Goal: Transaction & Acquisition: Purchase product/service

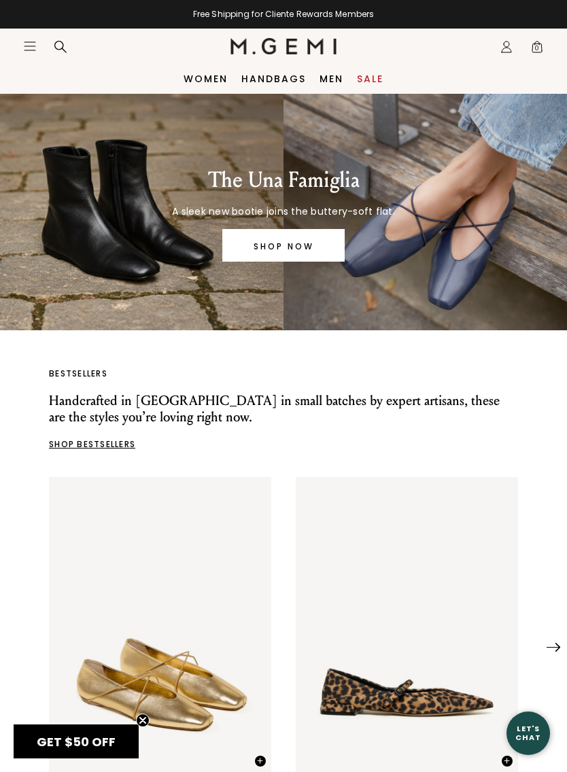
click at [27, 45] on icon "Icons/20x20/hamburger@2x" at bounding box center [30, 46] width 14 height 14
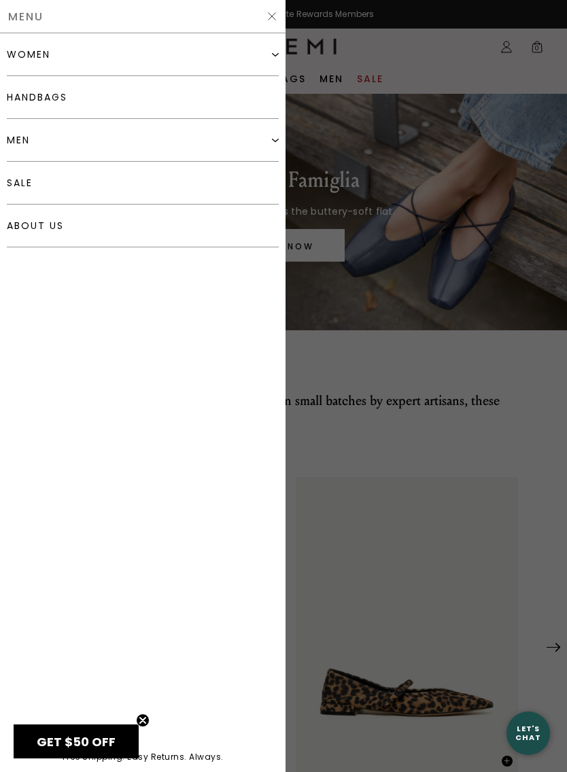
click at [272, 58] on div "women" at bounding box center [143, 54] width 272 height 43
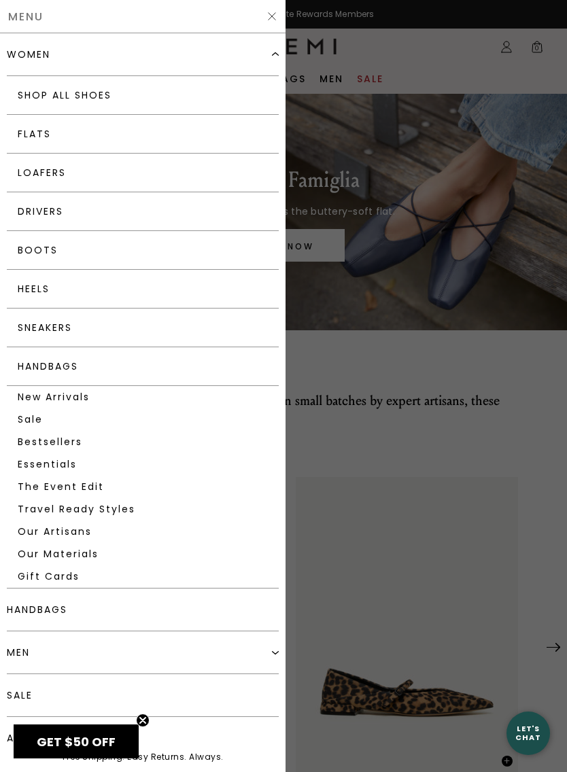
click at [52, 175] on link "Loafers" at bounding box center [143, 173] width 272 height 39
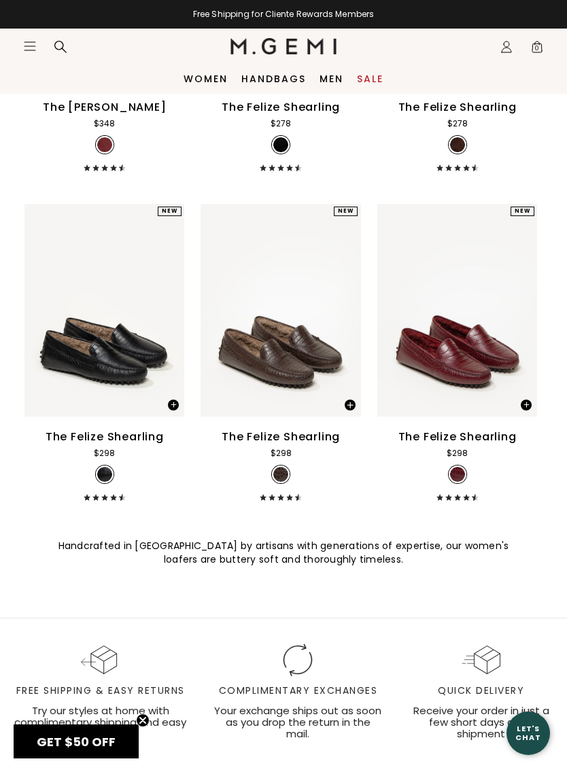
scroll to position [3475, 0]
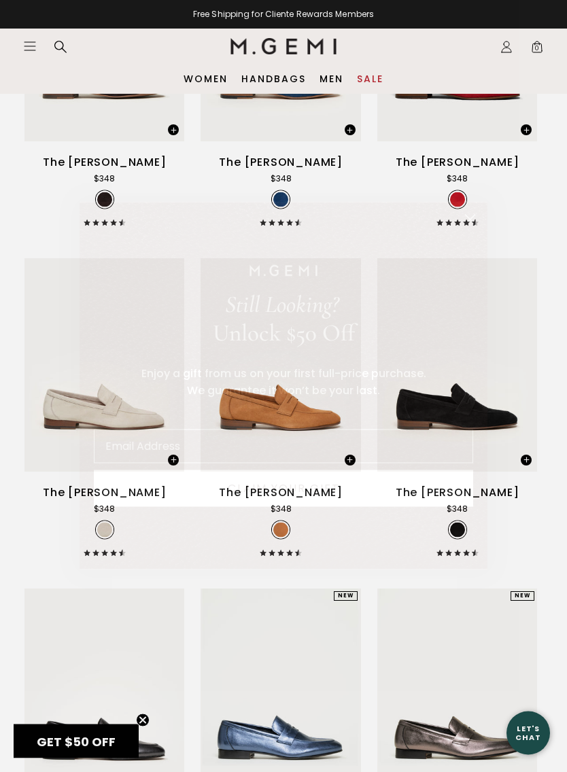
click at [478, 218] on circle "Close dialog" at bounding box center [470, 220] width 22 height 22
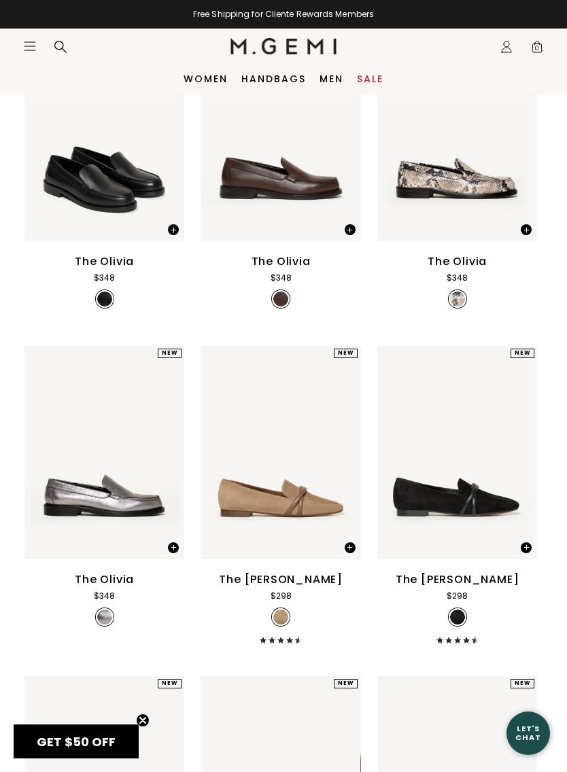
scroll to position [0, 0]
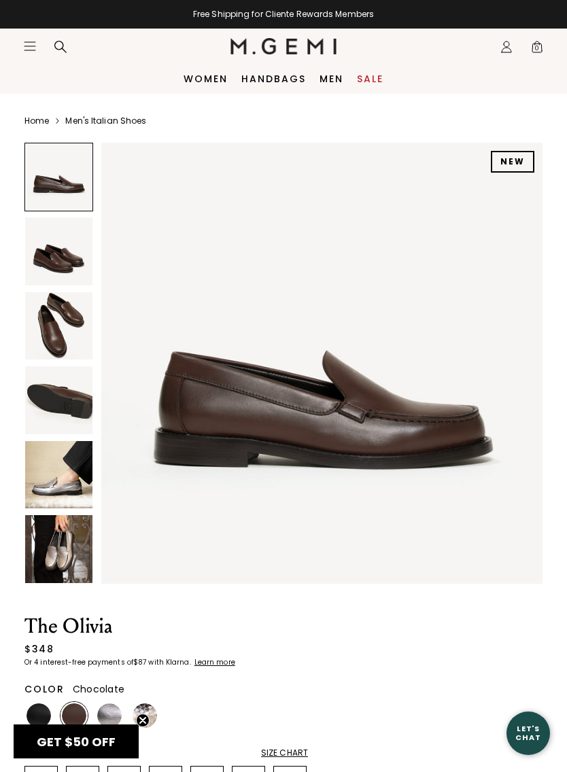
click at [46, 259] on img at bounding box center [58, 251] width 67 height 67
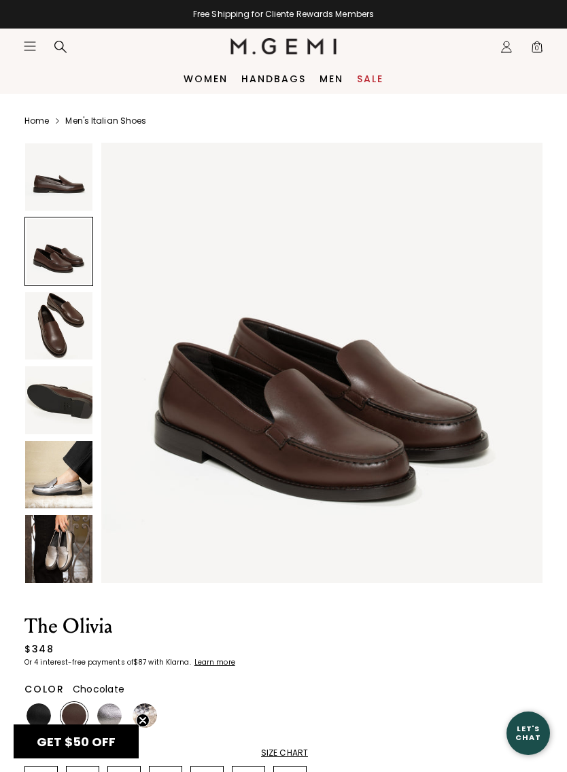
click at [52, 349] on img at bounding box center [58, 325] width 67 height 67
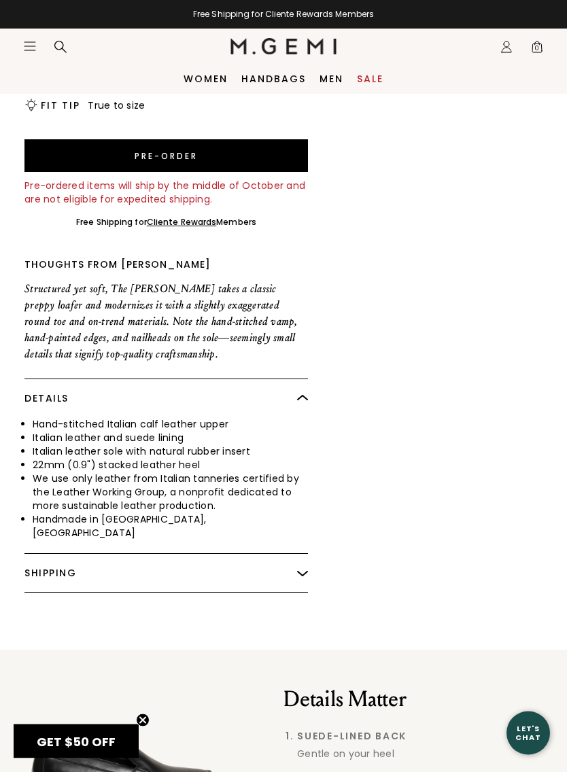
scroll to position [759, 0]
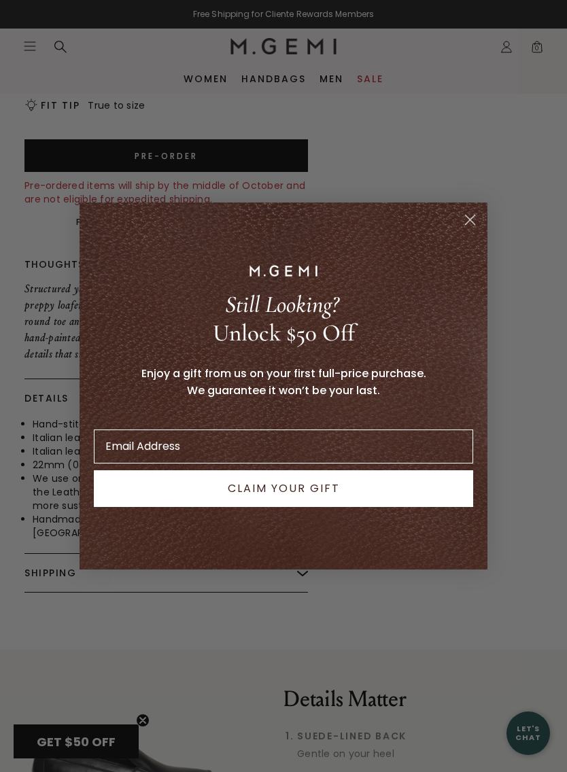
click at [466, 225] on circle "Close dialog" at bounding box center [470, 220] width 22 height 22
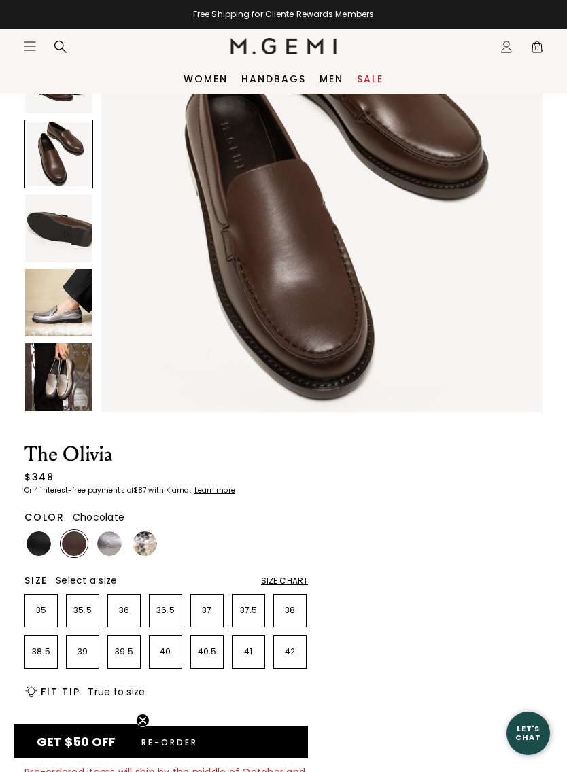
scroll to position [0, 0]
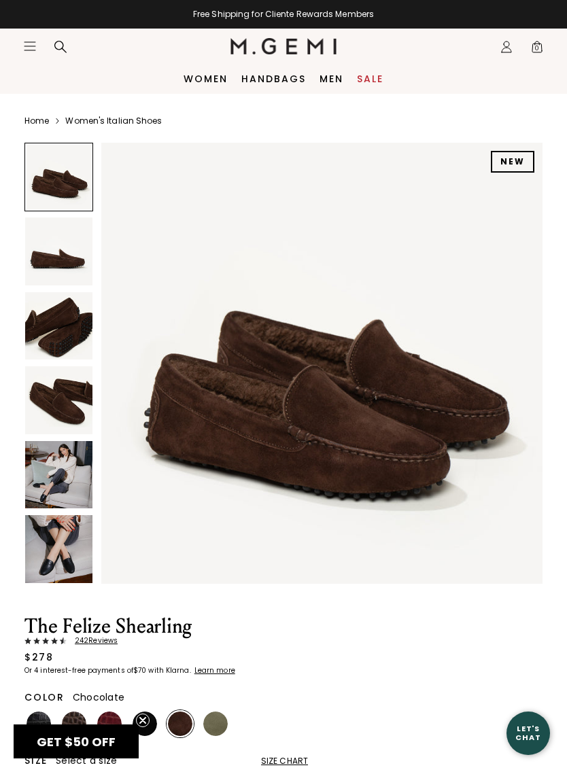
click at [48, 409] on img at bounding box center [58, 399] width 67 height 67
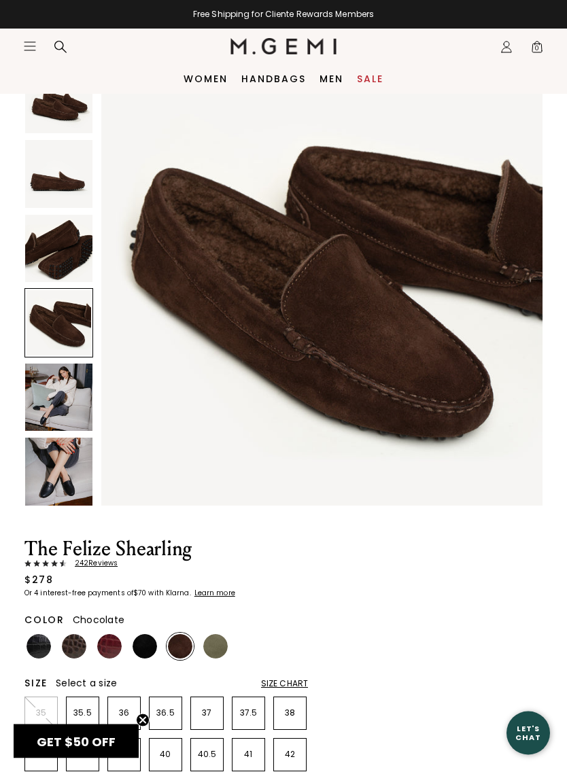
scroll to position [46, 0]
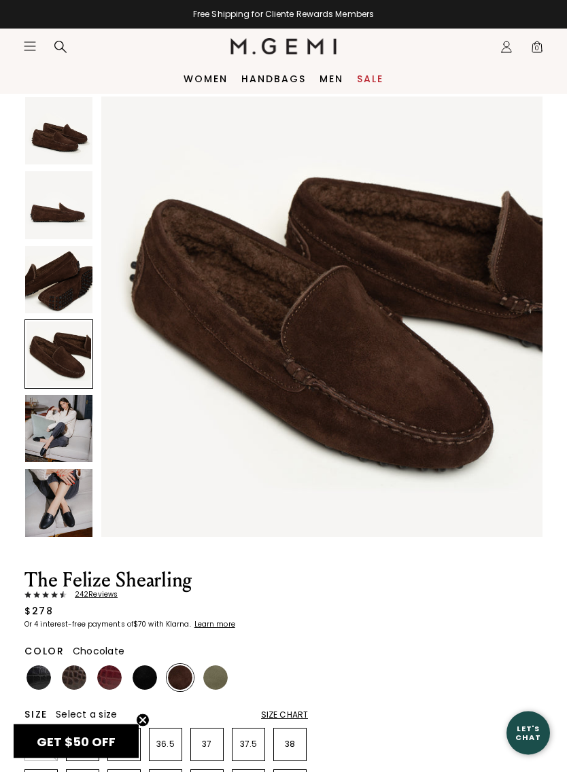
click at [54, 196] on img at bounding box center [58, 205] width 67 height 67
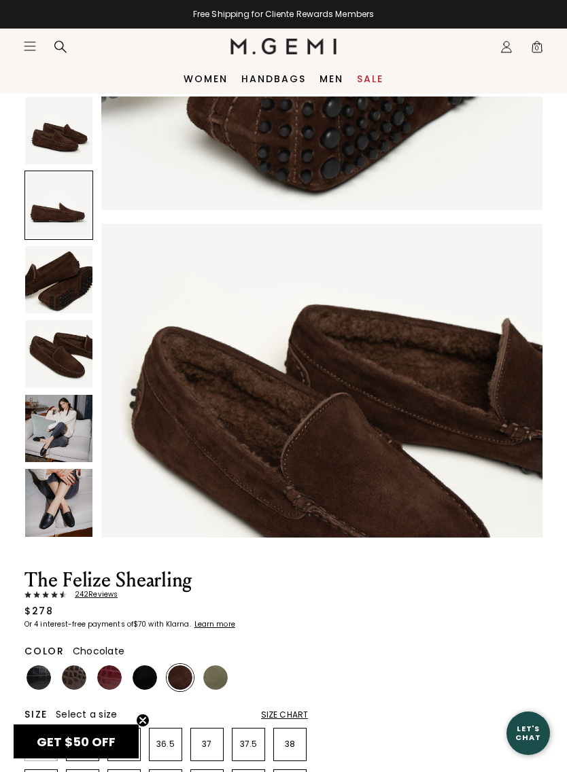
click at [60, 145] on img at bounding box center [58, 130] width 67 height 67
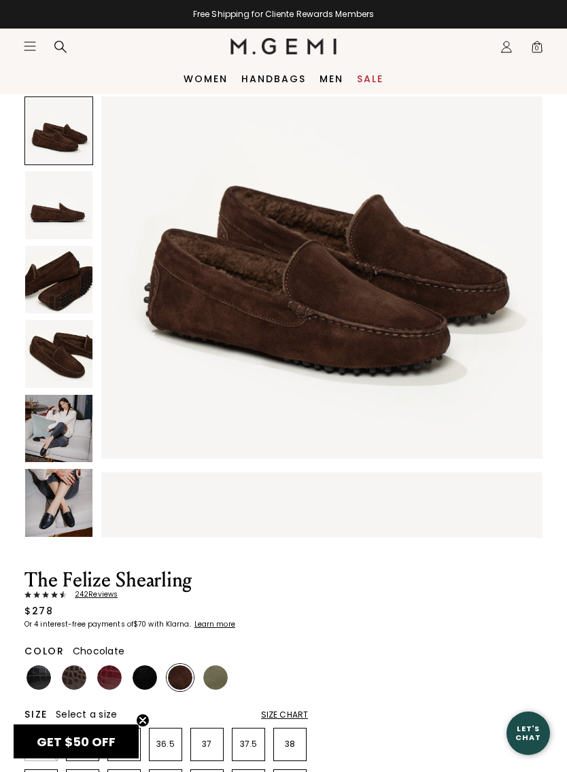
scroll to position [0, 0]
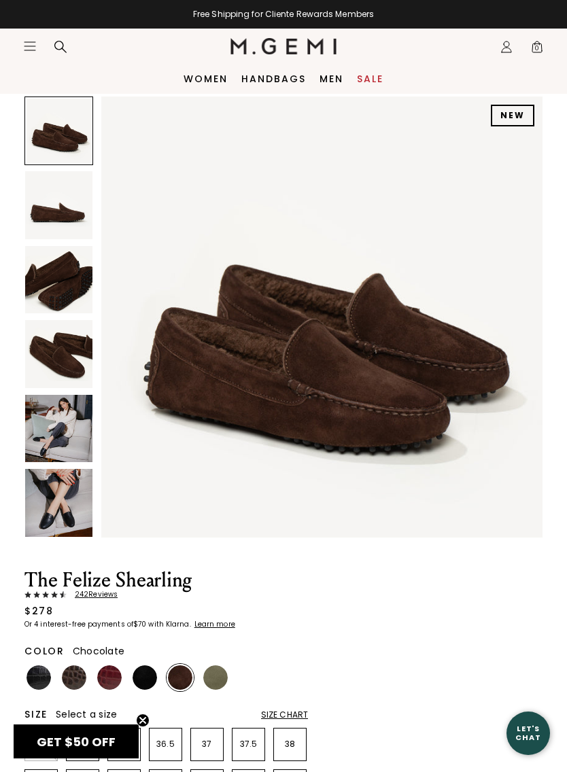
click at [54, 294] on img at bounding box center [58, 279] width 67 height 67
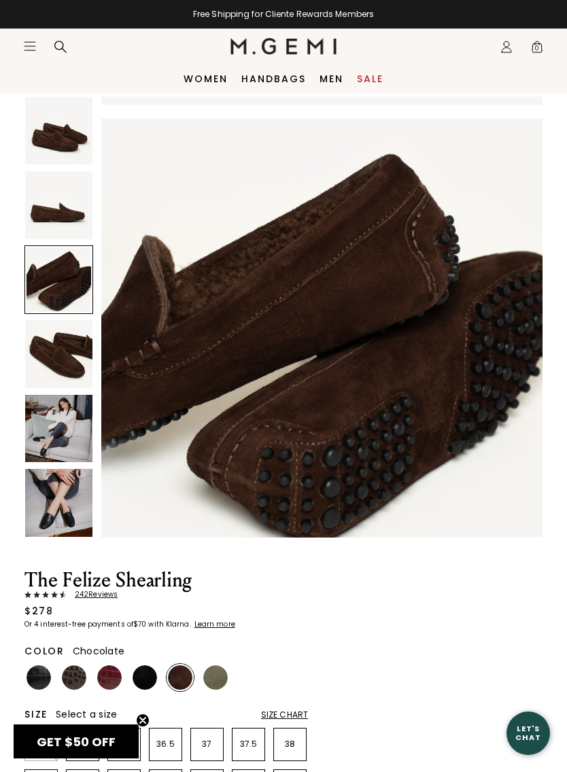
scroll to position [909, 0]
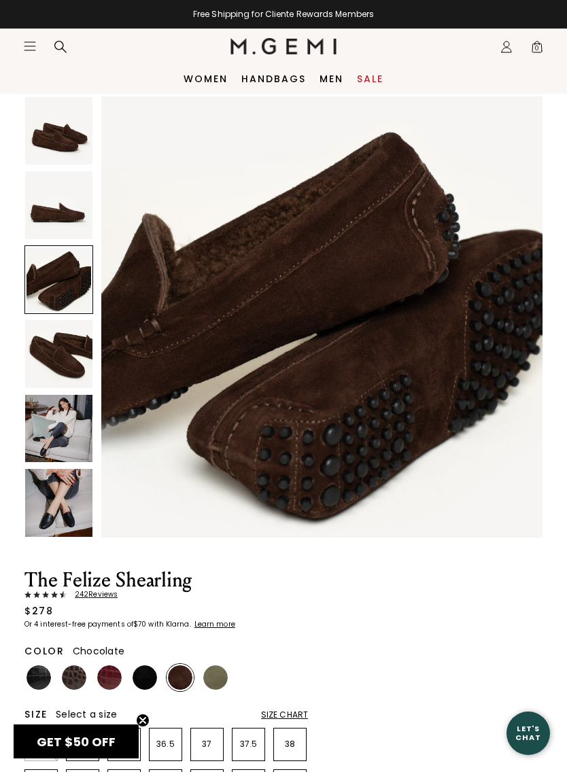
click at [71, 362] on img at bounding box center [58, 353] width 67 height 67
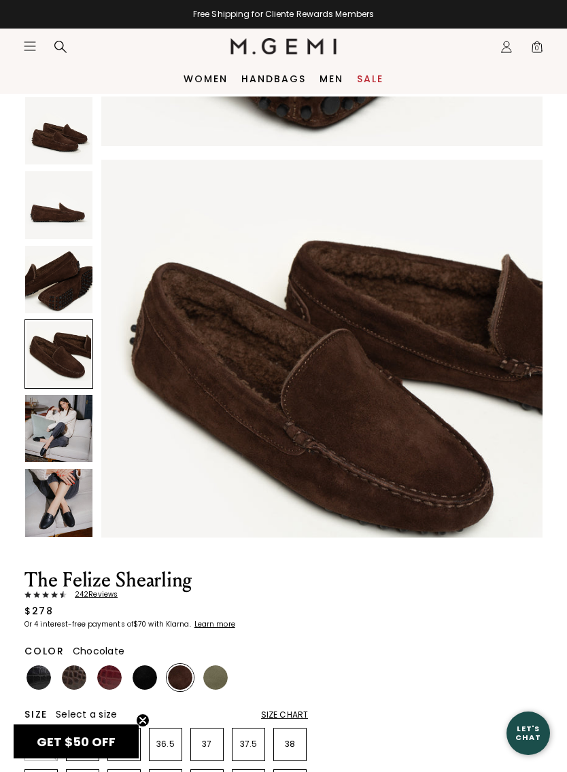
scroll to position [1364, 0]
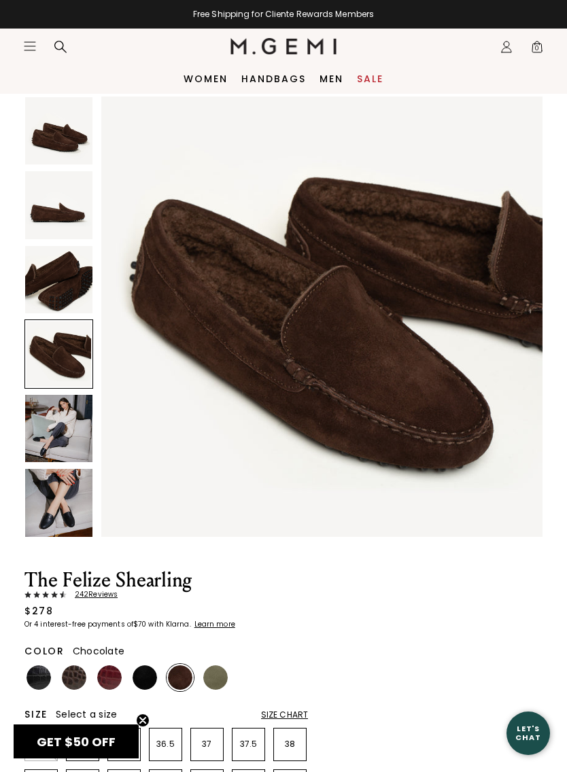
click at [59, 417] on img at bounding box center [58, 428] width 67 height 67
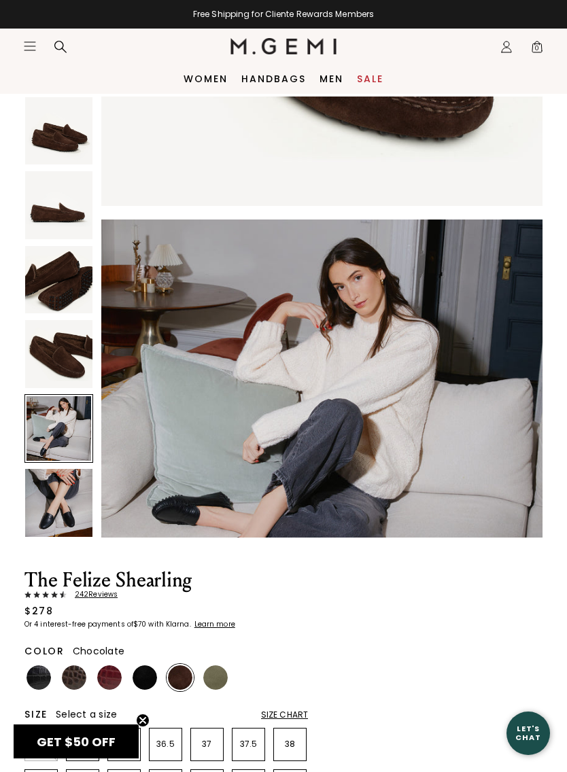
scroll to position [1818, 0]
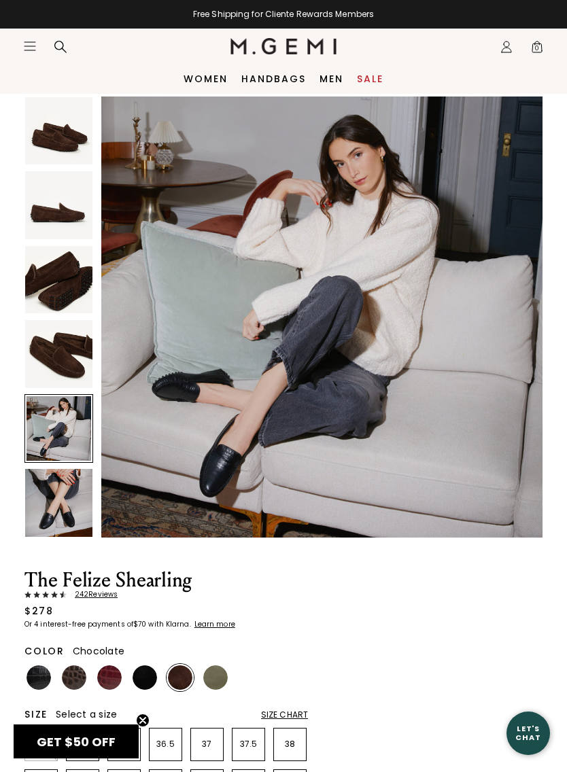
click at [67, 502] on img at bounding box center [58, 502] width 67 height 67
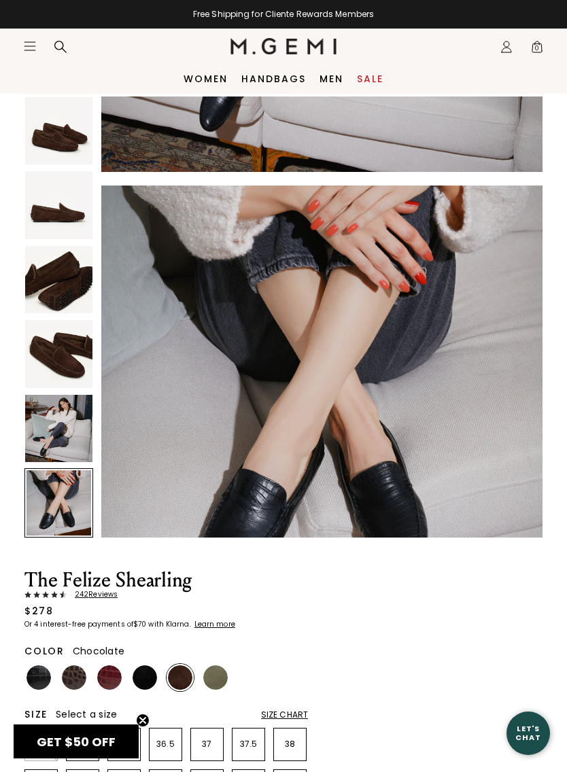
scroll to position [2273, 0]
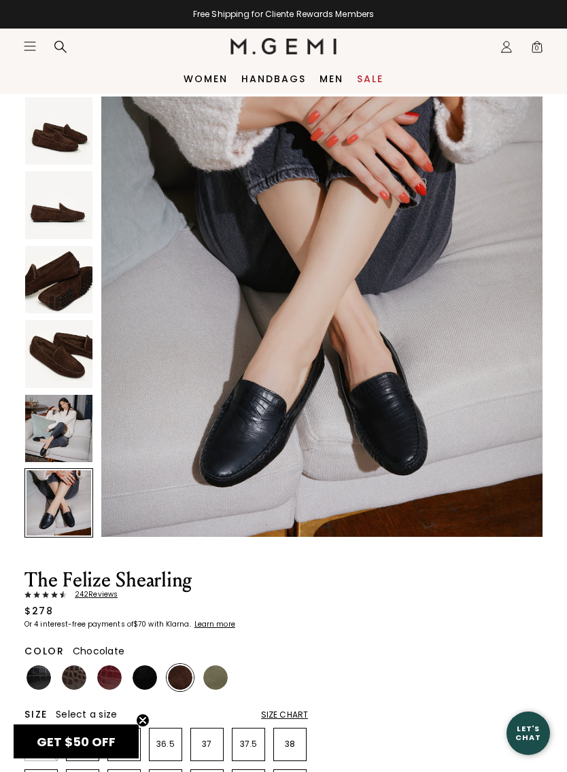
click at [56, 139] on img at bounding box center [58, 130] width 67 height 67
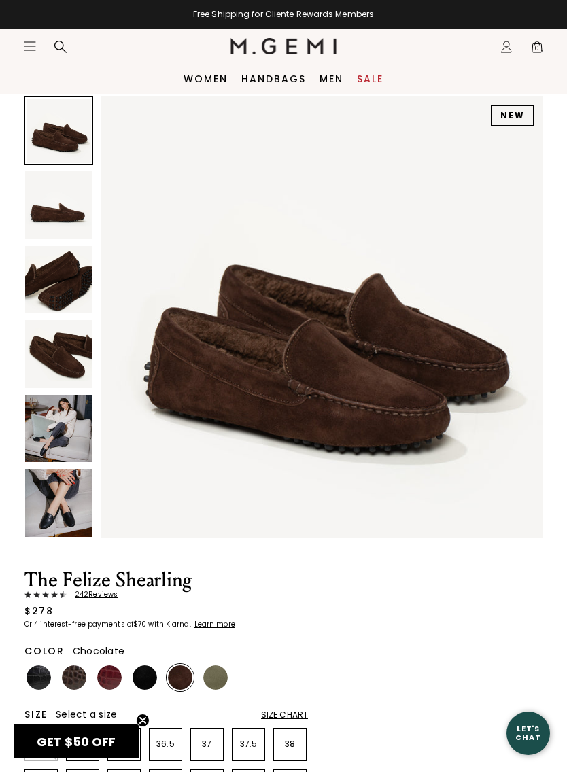
scroll to position [0, 0]
